Goal: Find specific page/section: Find specific page/section

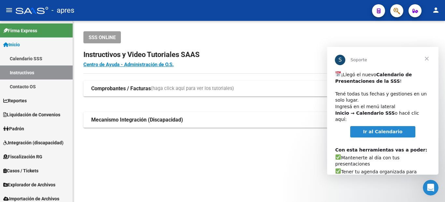
scroll to position [39, 0]
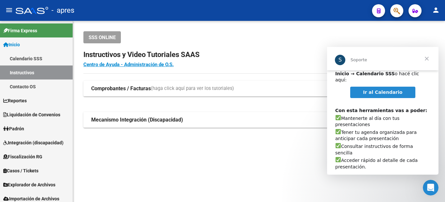
click at [425, 57] on span "Cerrar" at bounding box center [426, 58] width 23 height 23
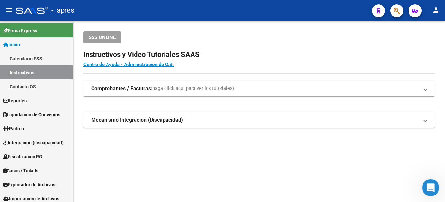
click at [430, 183] on icon "Abrir Intercom Messenger" at bounding box center [430, 187] width 11 height 11
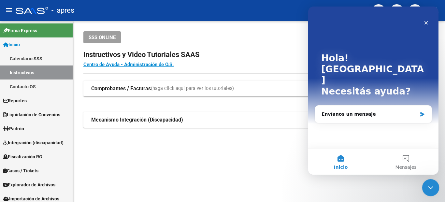
scroll to position [0, 0]
click at [367, 111] on div "Envíanos un mensaje" at bounding box center [370, 114] width 96 height 7
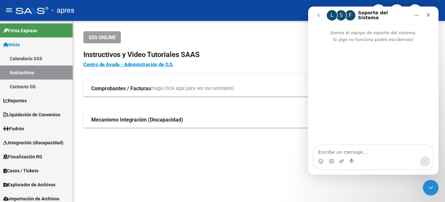
click at [319, 16] on icon "go back" at bounding box center [319, 15] width 2 height 3
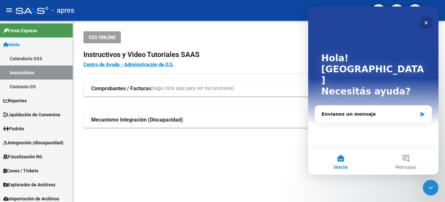
click at [425, 22] on icon "Cerrar" at bounding box center [426, 22] width 5 height 5
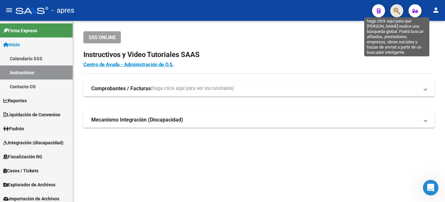
click at [396, 10] on icon "button" at bounding box center [397, 10] width 7 height 7
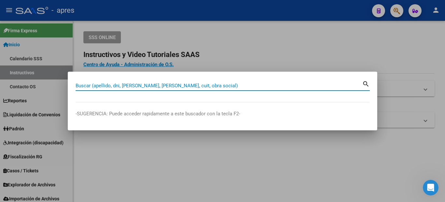
paste input "27-38548595-1"
type input "27385485951"
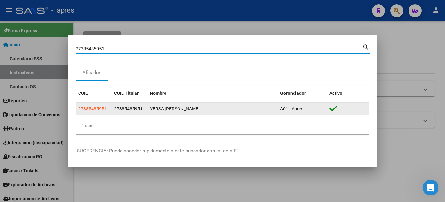
click at [83, 112] on app-link-go-to "27385485951" at bounding box center [92, 108] width 29 height 7
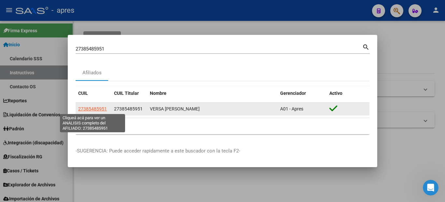
click at [86, 108] on span "27385485951" at bounding box center [92, 108] width 29 height 5
